Goal: Task Accomplishment & Management: Manage account settings

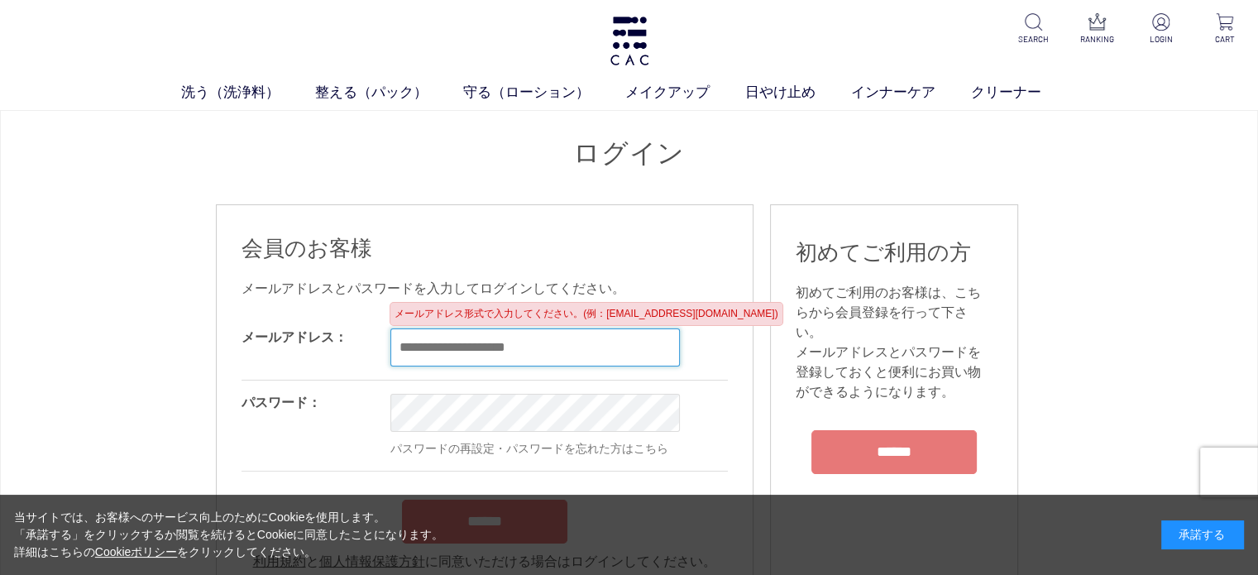
type input "**********"
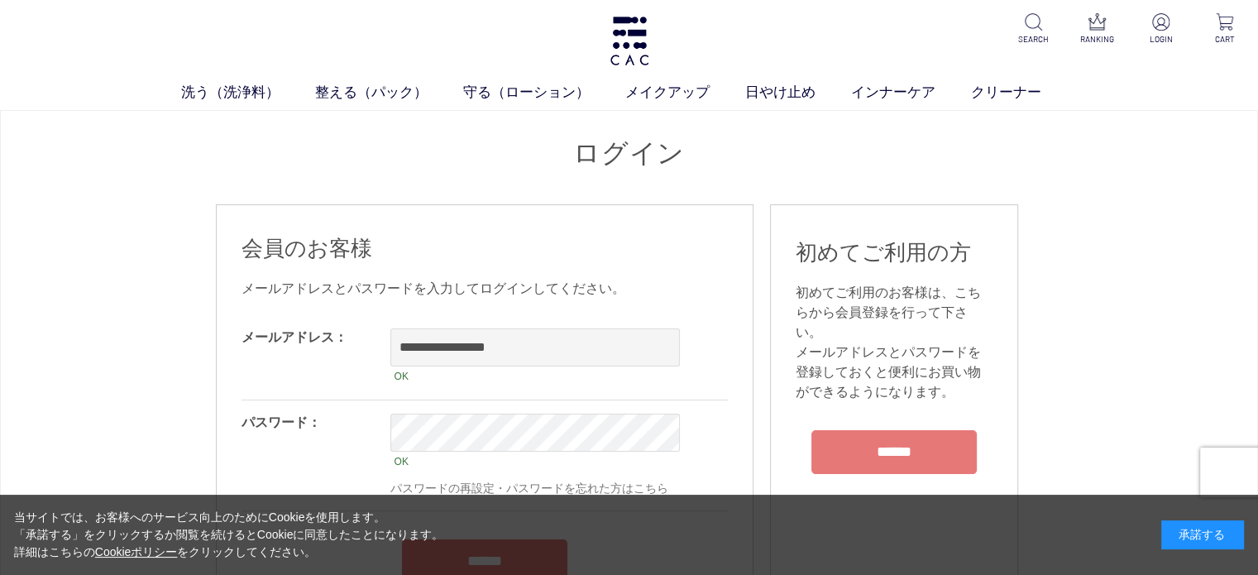
click at [672, 238] on h2 "会員のお客様" at bounding box center [485, 248] width 486 height 29
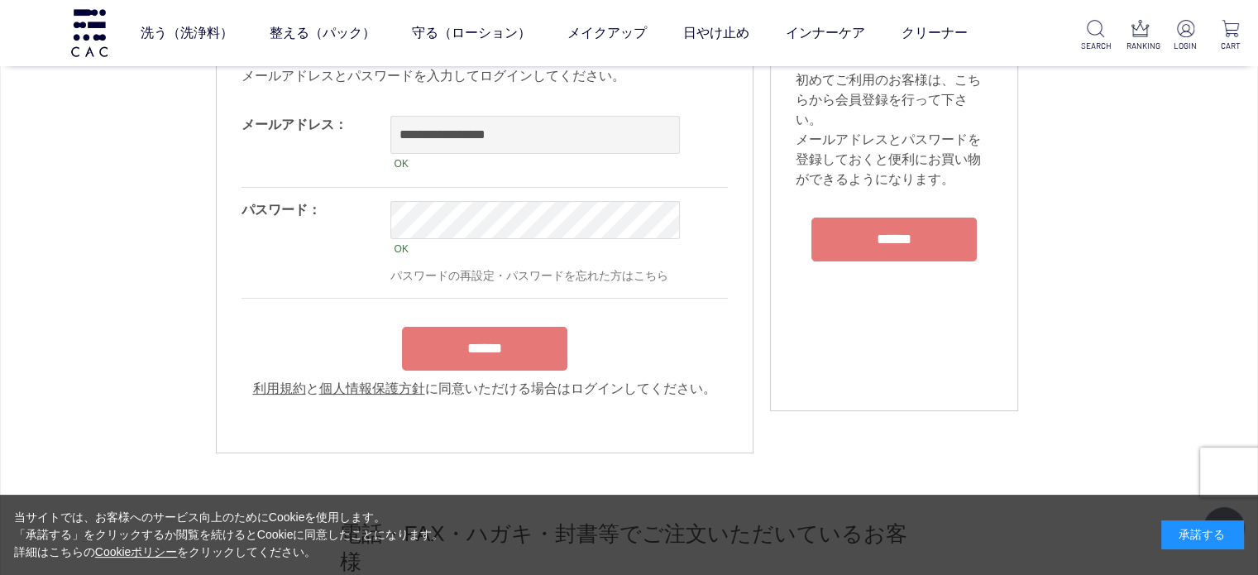
scroll to position [331, 0]
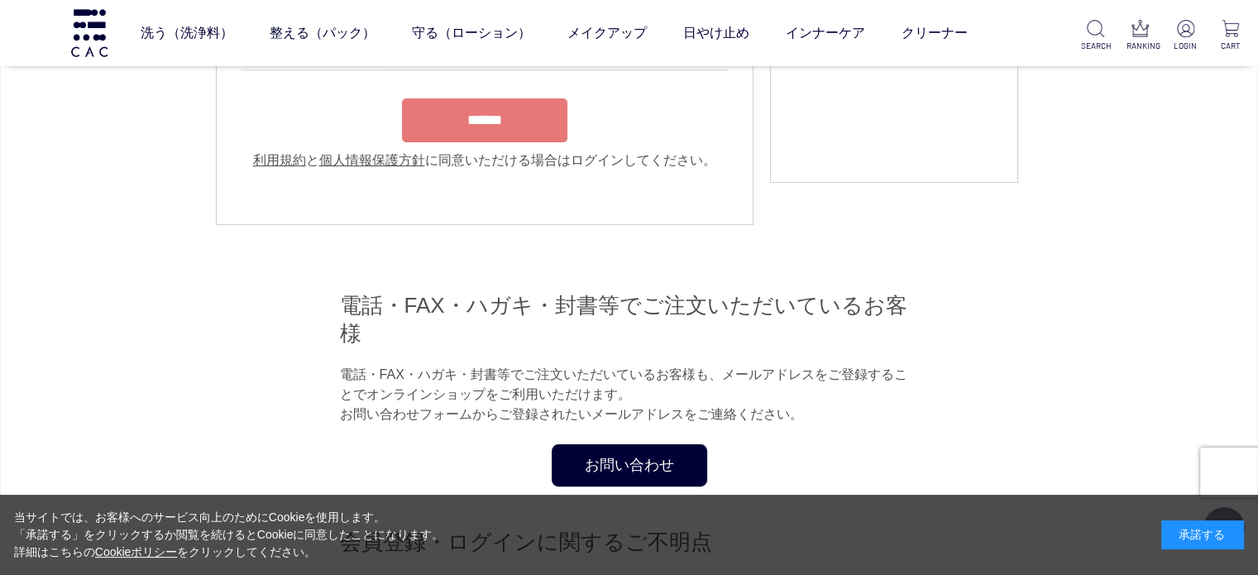
click at [484, 131] on input "******" at bounding box center [484, 120] width 165 height 44
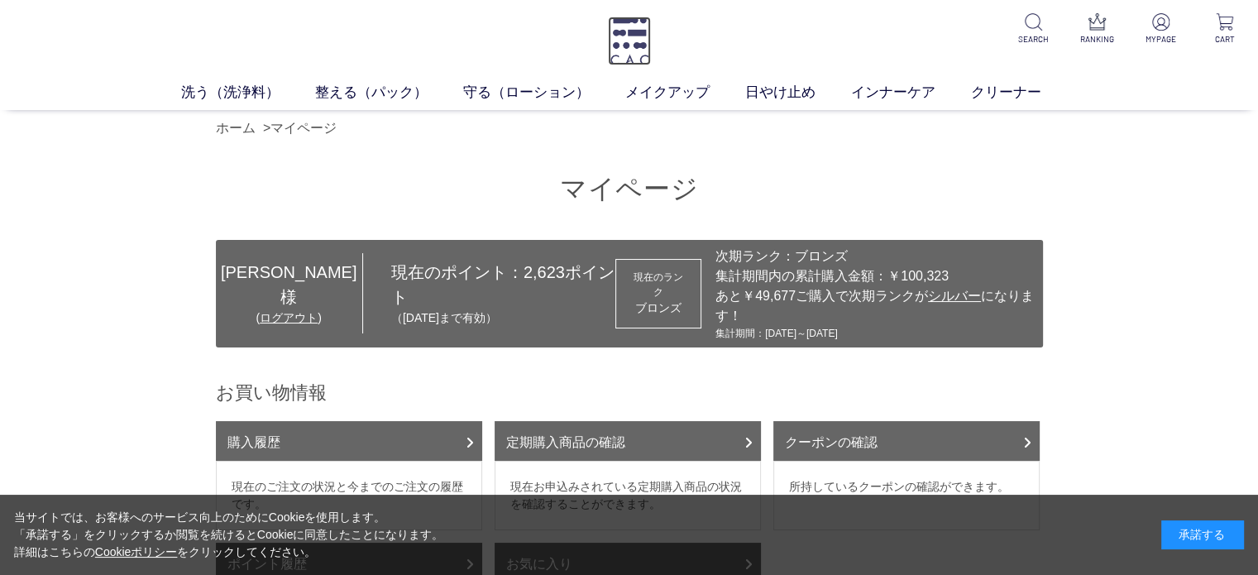
click at [635, 43] on img at bounding box center [629, 41] width 43 height 49
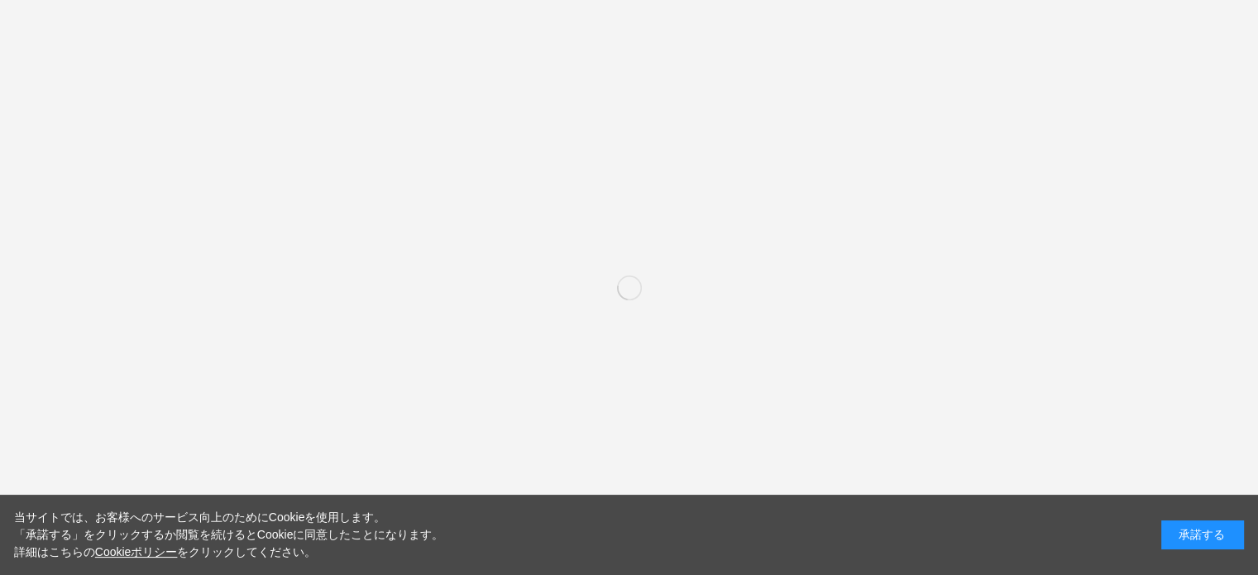
click at [1204, 533] on div "承諾する" at bounding box center [1202, 534] width 83 height 29
click at [1178, 535] on div "承諾する" at bounding box center [1202, 534] width 83 height 29
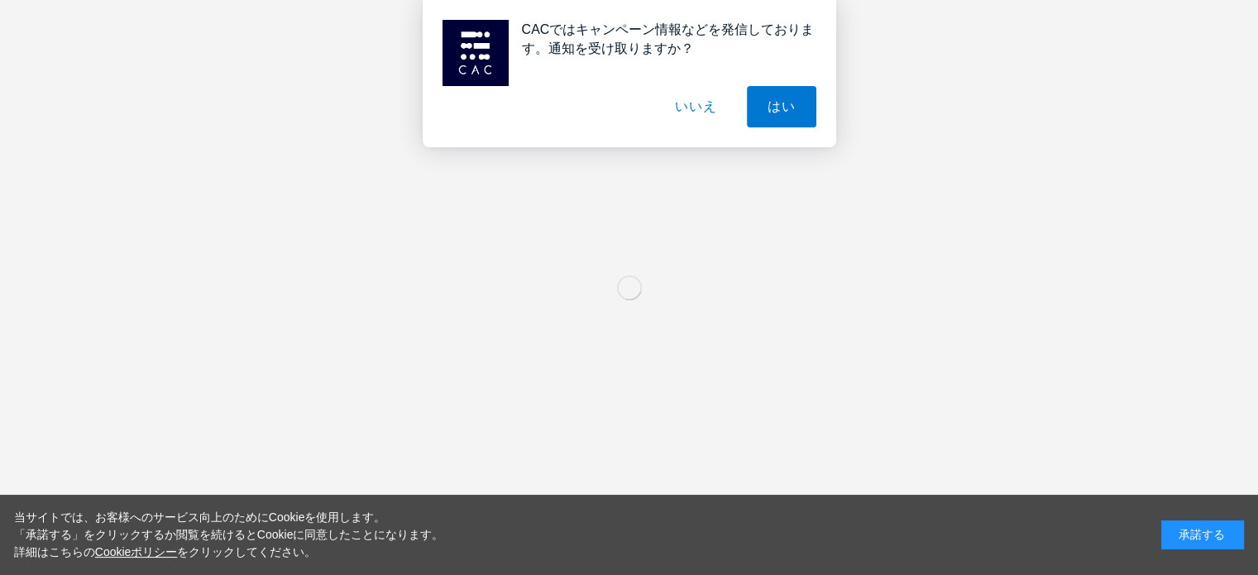
click at [1178, 532] on div "承諾する" at bounding box center [1202, 534] width 83 height 29
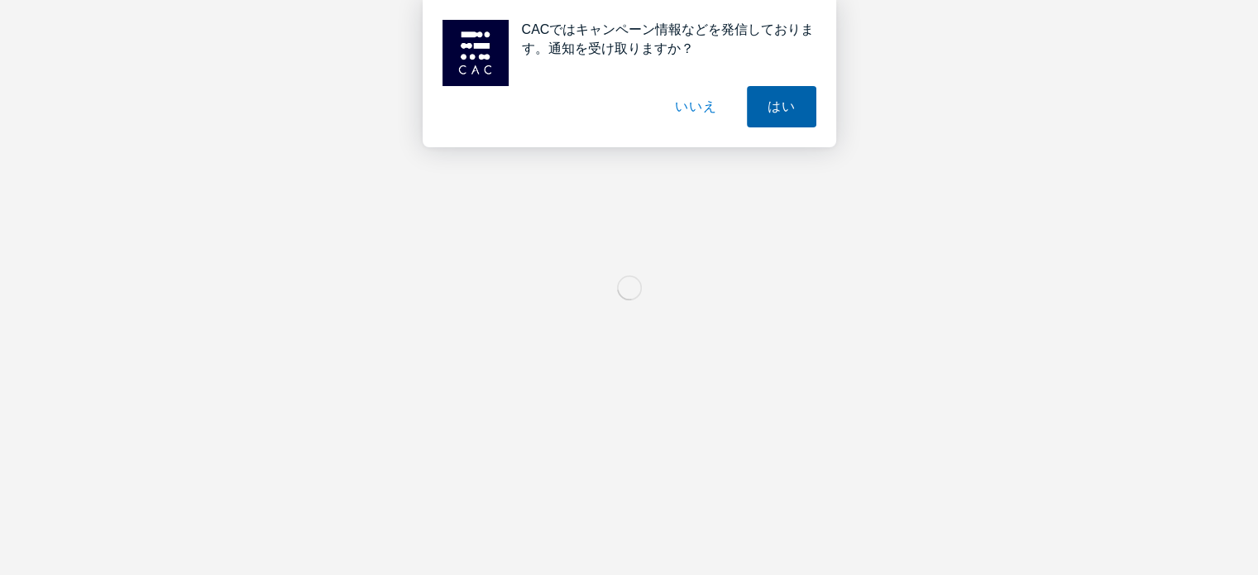
click at [757, 108] on button "はい" at bounding box center [781, 106] width 69 height 41
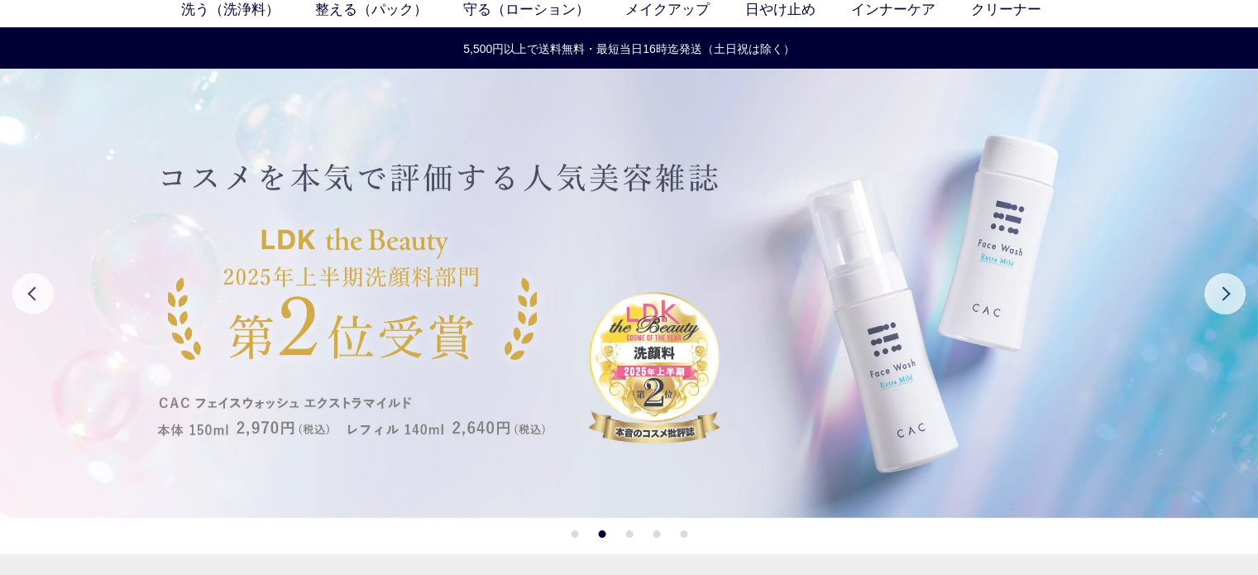
scroll to position [248, 0]
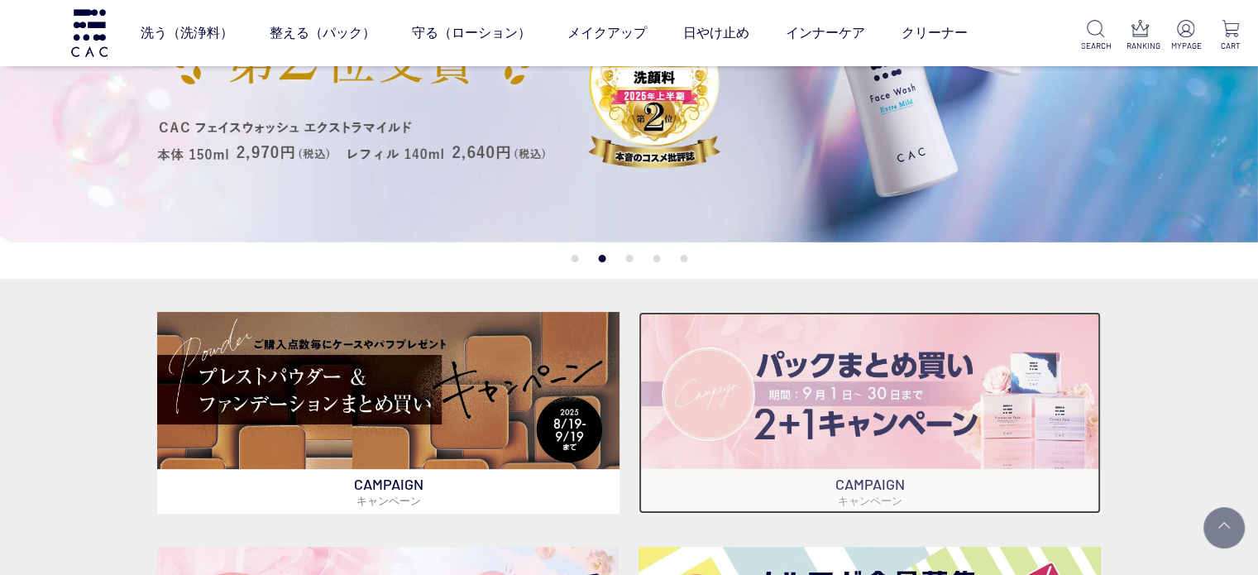
click at [877, 433] on img at bounding box center [870, 390] width 462 height 157
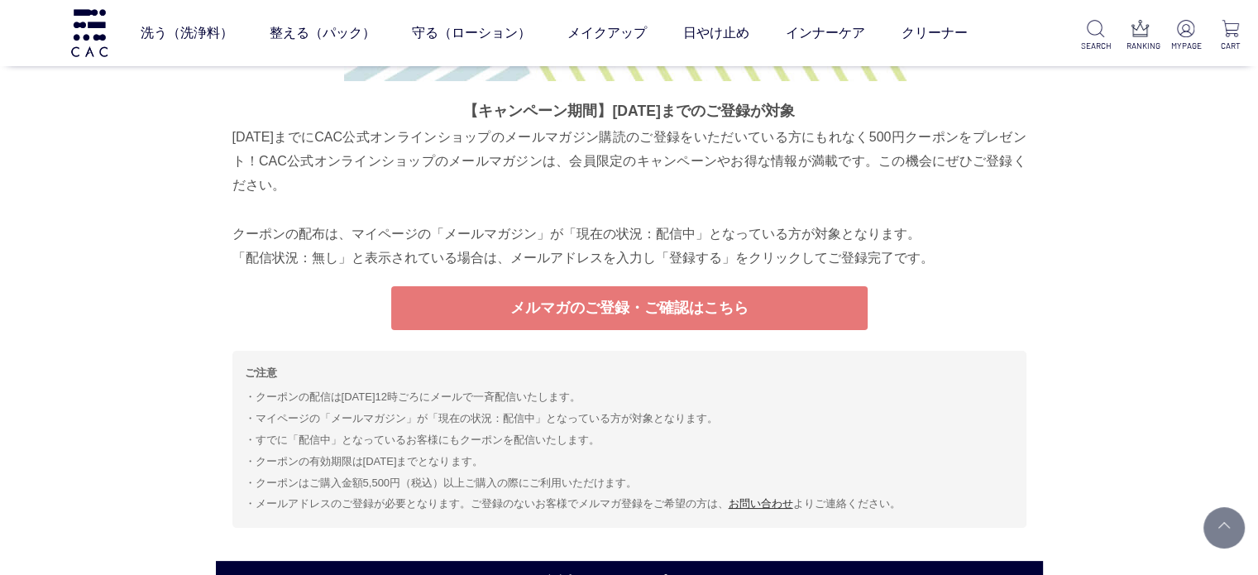
scroll to position [6304, 0]
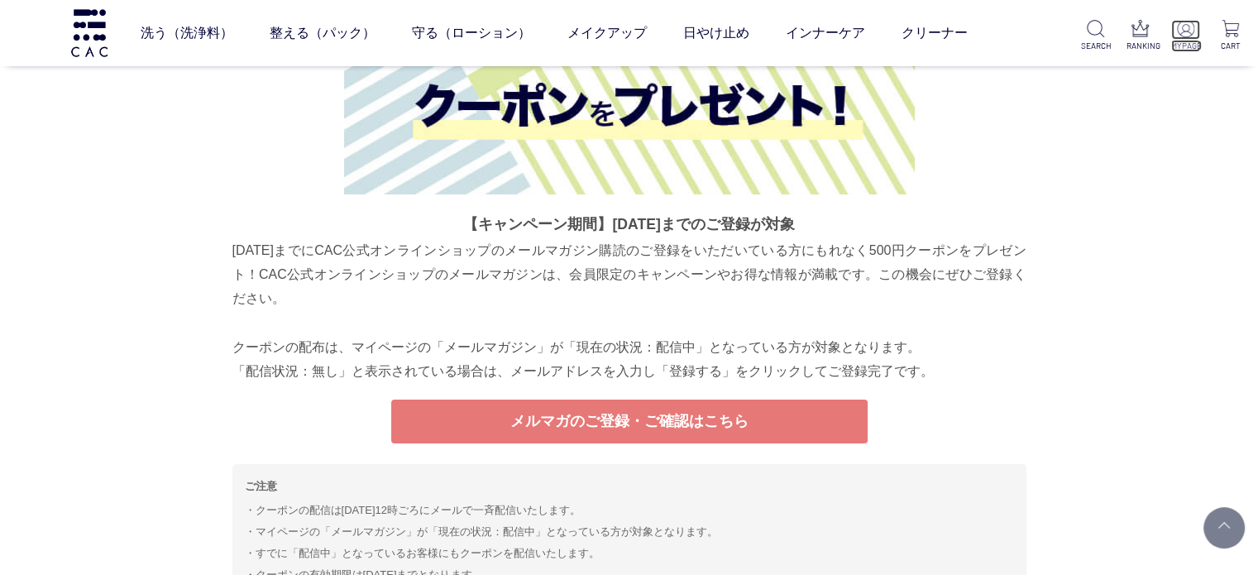
click at [1180, 43] on p "MYPAGE" at bounding box center [1185, 46] width 29 height 12
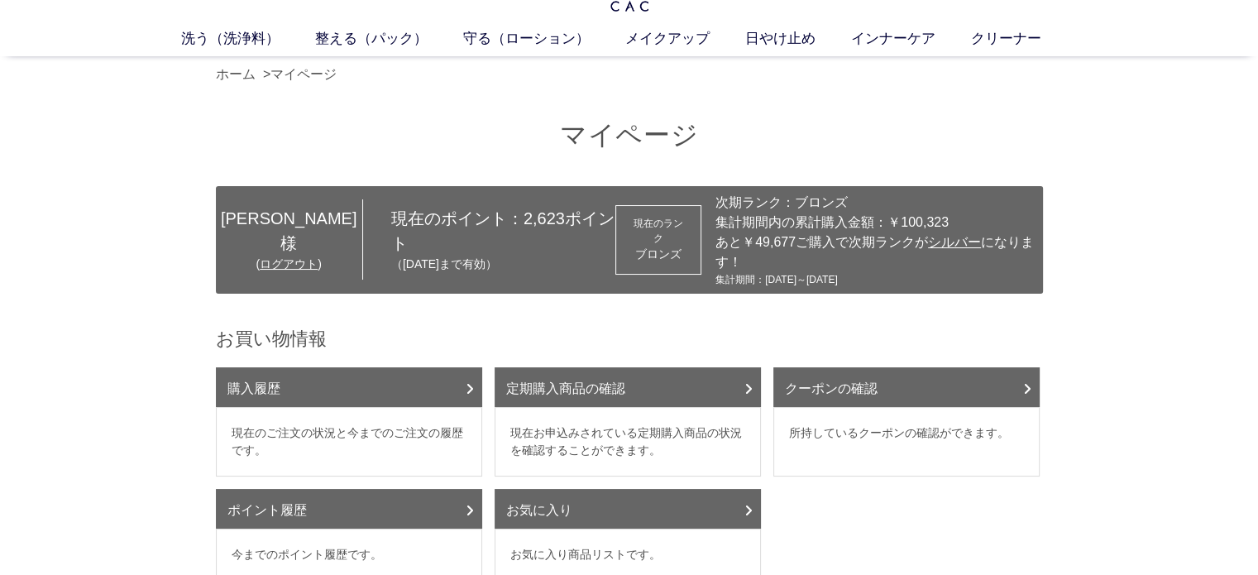
scroll to position [83, 0]
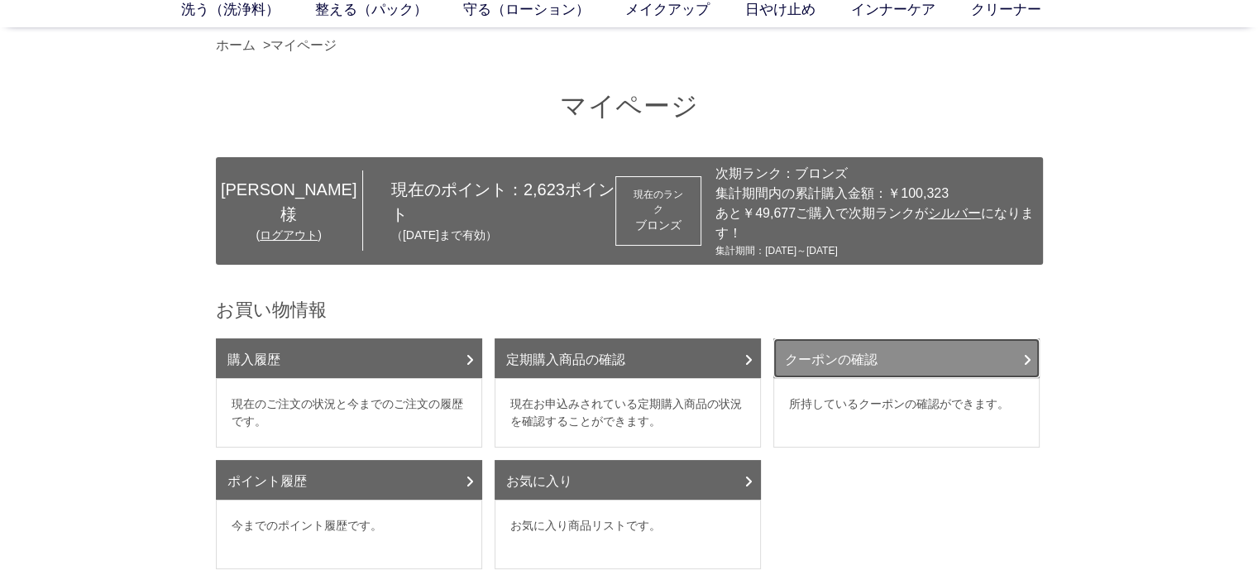
click at [869, 357] on link "クーポンの確認" at bounding box center [906, 358] width 266 height 40
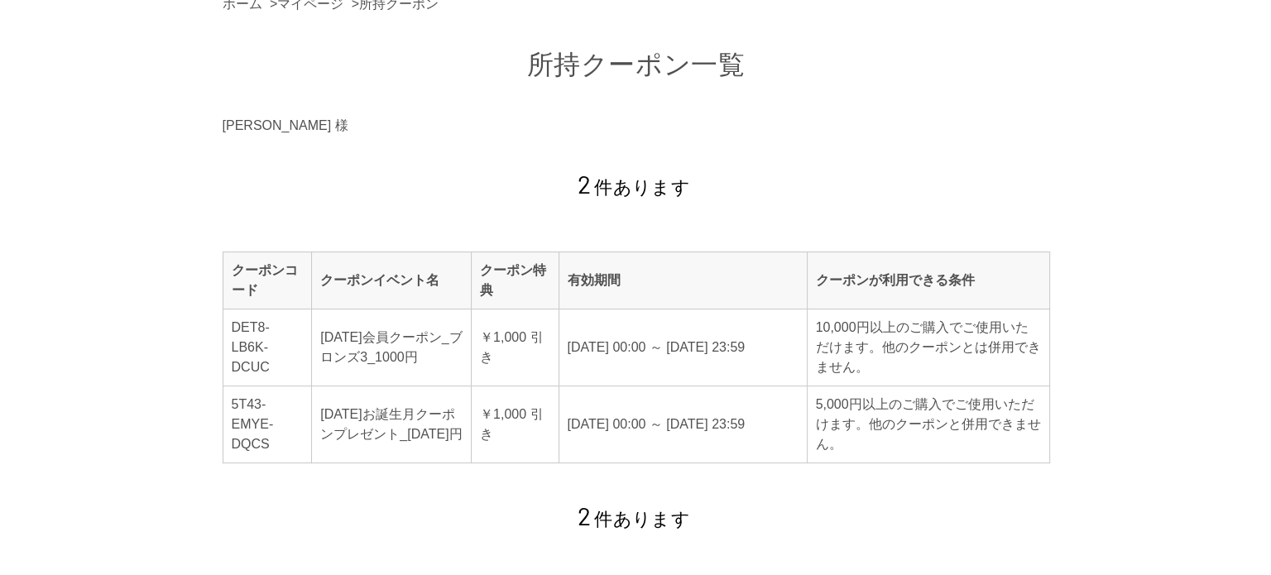
scroll to position [165, 0]
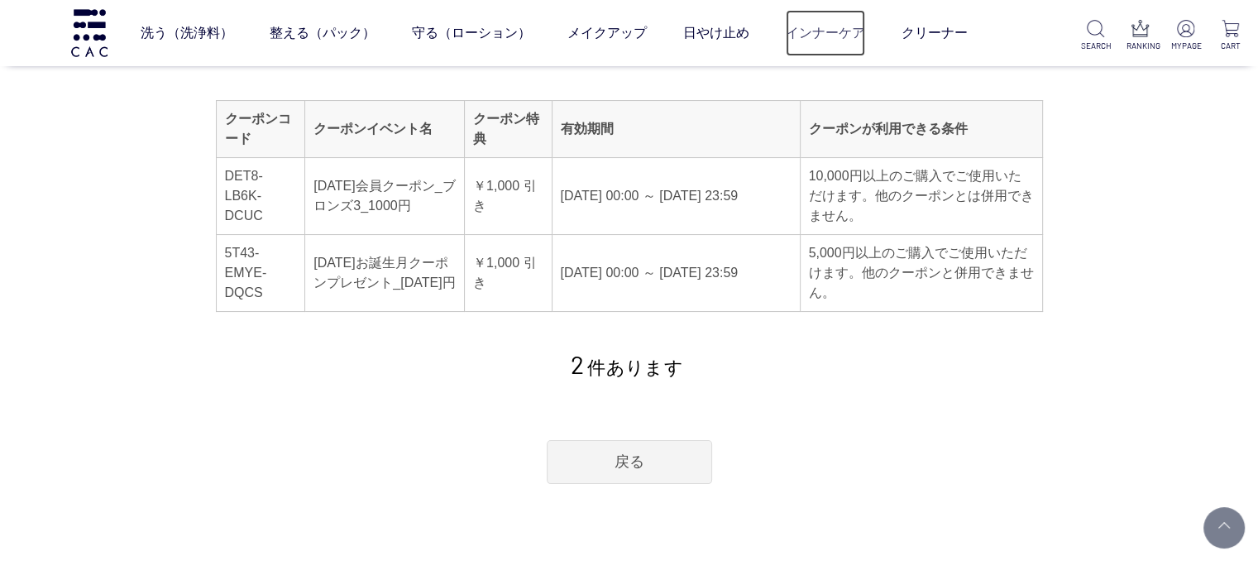
click at [827, 39] on link "インナーケア" at bounding box center [825, 33] width 79 height 46
